Goal: Browse casually: Explore the website without a specific task or goal

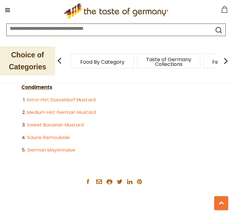
scroll to position [1289, 0]
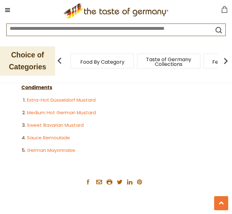
click at [212, 60] on span "Featured Products" at bounding box center [235, 62] width 46 height 5
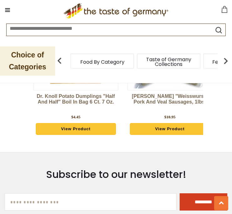
scroll to position [1520, 0]
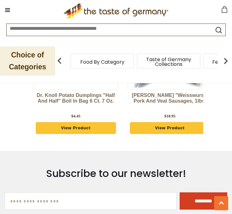
click at [230, 61] on img at bounding box center [225, 61] width 13 height 13
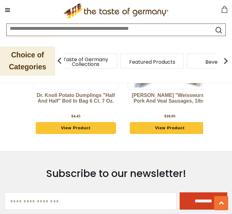
click at [230, 64] on img at bounding box center [225, 61] width 13 height 13
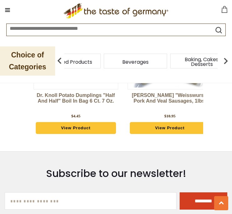
click at [230, 61] on img at bounding box center [225, 61] width 13 height 13
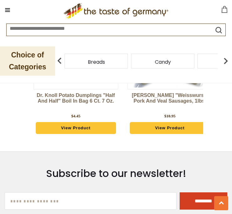
click at [123, 60] on div "Breads" at bounding box center [96, 61] width 63 height 15
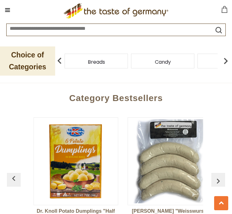
scroll to position [1403, 0]
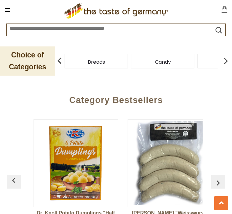
click at [229, 63] on img at bounding box center [225, 61] width 13 height 13
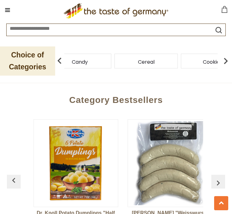
click at [229, 64] on img at bounding box center [225, 61] width 13 height 13
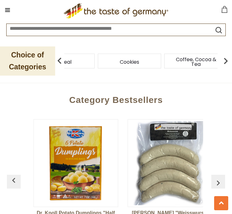
click at [228, 62] on img at bounding box center [225, 61] width 13 height 13
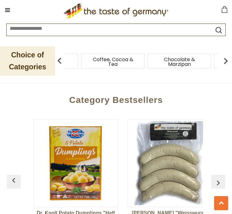
click at [229, 63] on img at bounding box center [225, 61] width 13 height 13
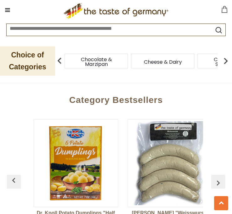
click at [232, 60] on img at bounding box center [225, 61] width 13 height 13
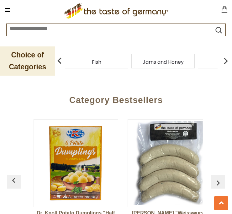
click at [128, 60] on div "Fish" at bounding box center [96, 61] width 63 height 15
click at [62, 61] on img at bounding box center [59, 61] width 13 height 13
click at [55, 60] on span "Condiments, Seasonings" at bounding box center [30, 61] width 50 height 9
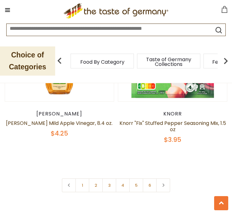
scroll to position [3032, 0]
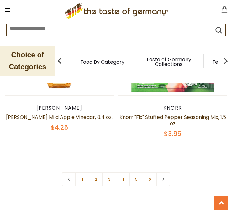
click at [167, 172] on link at bounding box center [163, 179] width 14 height 14
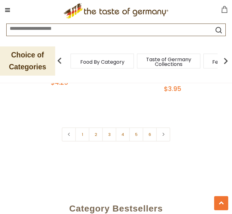
scroll to position [3077, 0]
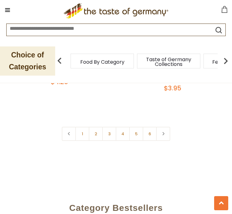
click at [96, 130] on link "2" at bounding box center [96, 134] width 14 height 14
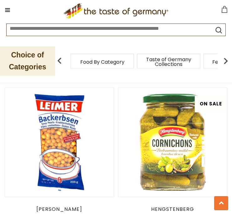
scroll to position [222, 0]
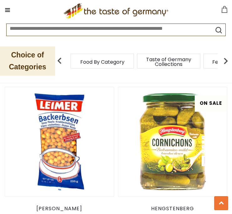
click at [213, 188] on img at bounding box center [172, 141] width 109 height 109
click at [211, 170] on img at bounding box center [172, 141] width 109 height 109
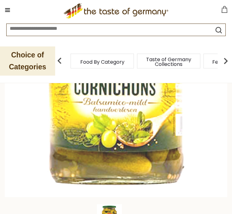
scroll to position [104, 0]
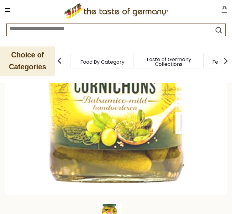
click at [226, 138] on img at bounding box center [116, 83] width 222 height 222
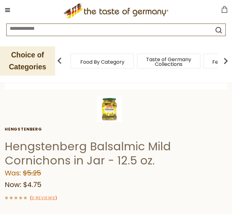
scroll to position [211, 0]
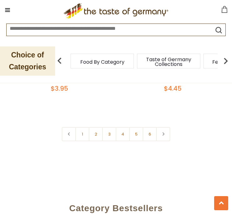
scroll to position [3105, 0]
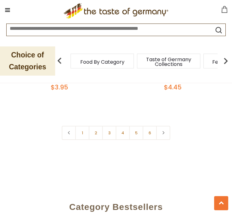
click at [110, 126] on link "3" at bounding box center [109, 133] width 14 height 14
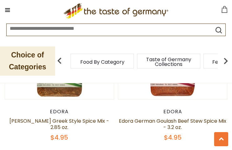
scroll to position [1522, 0]
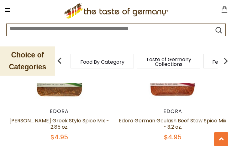
click at [212, 125] on div "Quick View Knorr Knorr Hollandaise Sauce Mix 0.9 oz $2.55 Quick View Edora Edor…" at bounding box center [116, 153] width 222 height 3074
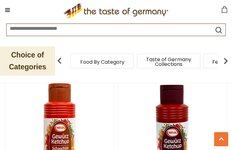
scroll to position [2453, 0]
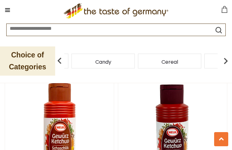
scroll to position [2458, 0]
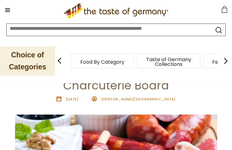
click at [229, 60] on img at bounding box center [225, 61] width 13 height 13
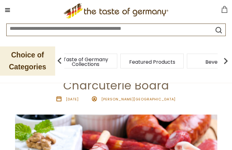
click at [231, 59] on img at bounding box center [225, 61] width 13 height 13
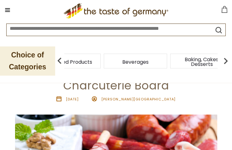
click at [231, 59] on img at bounding box center [225, 61] width 13 height 13
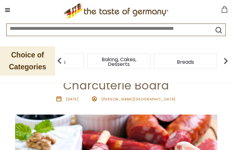
click at [230, 60] on img at bounding box center [225, 61] width 13 height 13
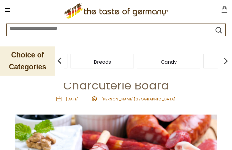
click at [231, 59] on img at bounding box center [225, 61] width 13 height 13
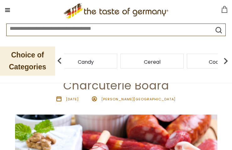
click at [231, 57] on img at bounding box center [225, 61] width 13 height 13
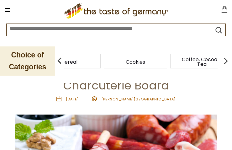
click at [231, 59] on img at bounding box center [225, 61] width 13 height 13
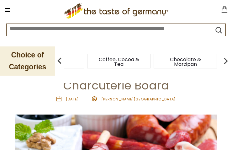
click at [231, 59] on img at bounding box center [225, 61] width 13 height 13
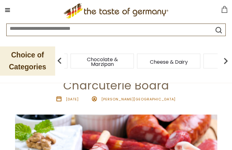
click at [229, 59] on img at bounding box center [225, 61] width 13 height 13
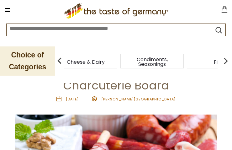
click at [231, 58] on img at bounding box center [225, 61] width 13 height 13
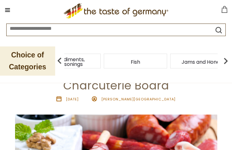
click at [231, 59] on img at bounding box center [225, 61] width 13 height 13
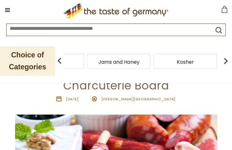
click at [231, 59] on img at bounding box center [225, 61] width 13 height 13
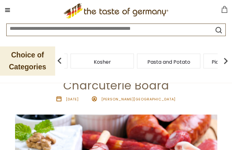
click at [231, 56] on img at bounding box center [225, 61] width 13 height 13
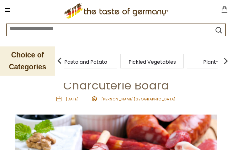
click at [231, 59] on img at bounding box center [225, 61] width 13 height 13
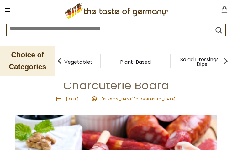
click at [232, 59] on img at bounding box center [225, 61] width 13 height 13
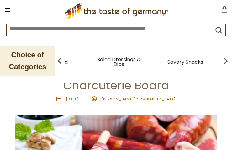
click at [231, 59] on img at bounding box center [225, 61] width 13 height 13
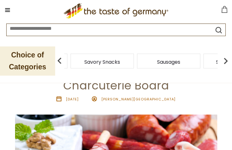
click at [231, 59] on img at bounding box center [225, 61] width 13 height 13
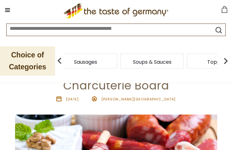
click at [232, 58] on img at bounding box center [225, 61] width 13 height 13
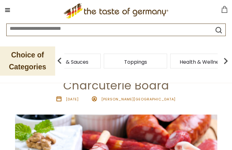
click at [232, 58] on img at bounding box center [225, 61] width 13 height 13
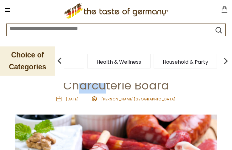
click at [163, 60] on span "Household & Party" at bounding box center [185, 62] width 45 height 5
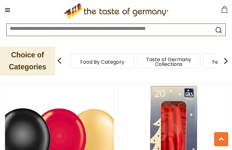
scroll to position [2913, 0]
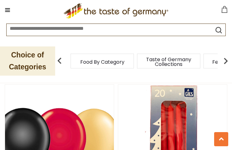
click at [228, 61] on img at bounding box center [225, 61] width 13 height 13
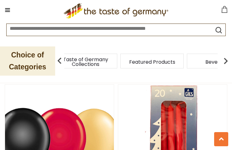
click at [232, 60] on img at bounding box center [225, 61] width 13 height 13
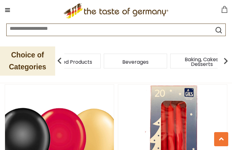
click at [231, 62] on img at bounding box center [225, 61] width 13 height 13
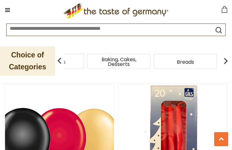
click at [154, 58] on div "Breads" at bounding box center [185, 61] width 63 height 15
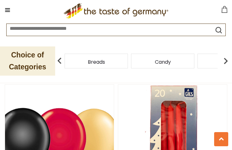
click at [230, 61] on img at bounding box center [225, 61] width 13 height 13
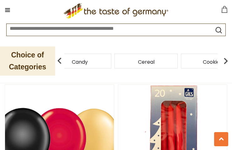
click at [62, 60] on img at bounding box center [59, 61] width 13 height 13
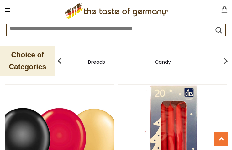
click at [62, 63] on img at bounding box center [59, 61] width 13 height 13
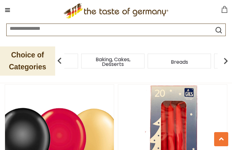
click at [148, 61] on div "Breads" at bounding box center [179, 61] width 63 height 15
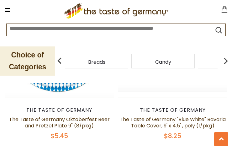
scroll to position [2838, 0]
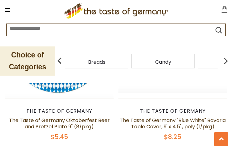
click at [61, 59] on img at bounding box center [59, 61] width 13 height 13
click at [115, 64] on div "Breads" at bounding box center [96, 61] width 63 height 15
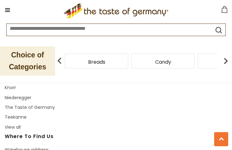
scroll to position [3585, 0]
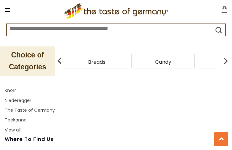
click at [21, 117] on link "Teekanne" at bounding box center [16, 120] width 22 height 6
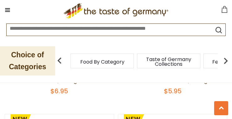
scroll to position [2150, 0]
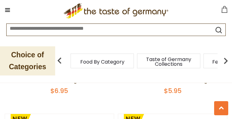
click at [230, 59] on img at bounding box center [225, 61] width 13 height 13
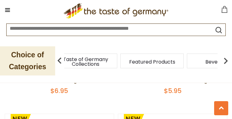
click at [230, 62] on img at bounding box center [225, 61] width 13 height 13
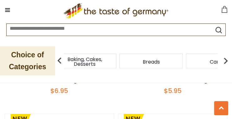
click at [110, 61] on span "Baking, Cakes, Desserts" at bounding box center [85, 61] width 50 height 9
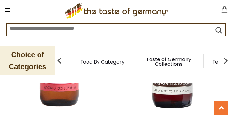
scroll to position [818, 0]
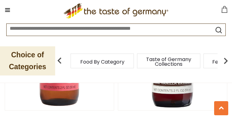
click at [99, 109] on img at bounding box center [59, 56] width 109 height 109
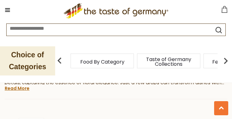
scroll to position [458, 0]
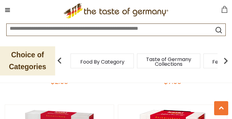
scroll to position [1225, 0]
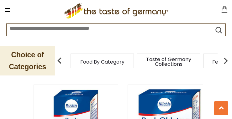
click at [223, 110] on icon at bounding box center [221, 108] width 5 height 3
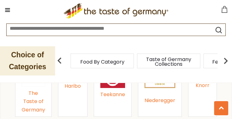
scroll to position [830, 0]
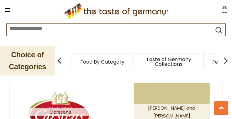
scroll to position [2385, 0]
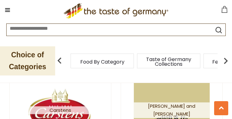
click at [134, 85] on img at bounding box center [171, 110] width 76 height 76
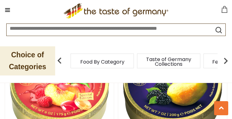
scroll to position [712, 0]
